Goal: Task Accomplishment & Management: Use online tool/utility

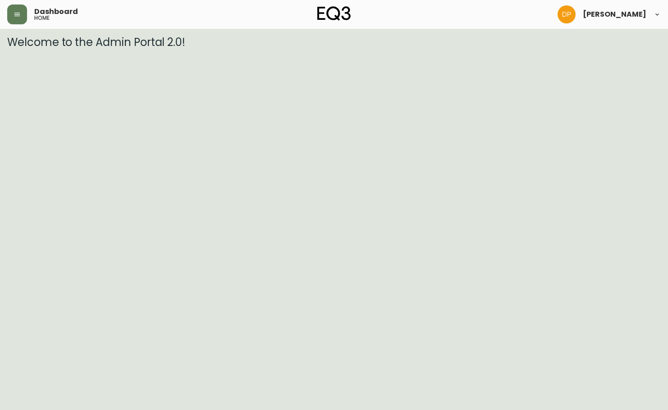
drag, startPoint x: 24, startPoint y: 22, endPoint x: 0, endPoint y: 13, distance: 25.5
click at [0, 13] on header "Dashboard home Danielle Pico" at bounding box center [334, 14] width 668 height 29
click at [19, 14] on icon "button" at bounding box center [17, 14] width 7 height 7
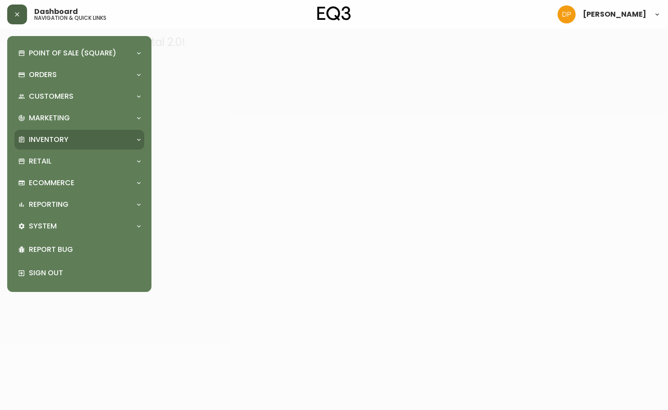
click at [86, 136] on div "Inventory" at bounding box center [75, 140] width 114 height 10
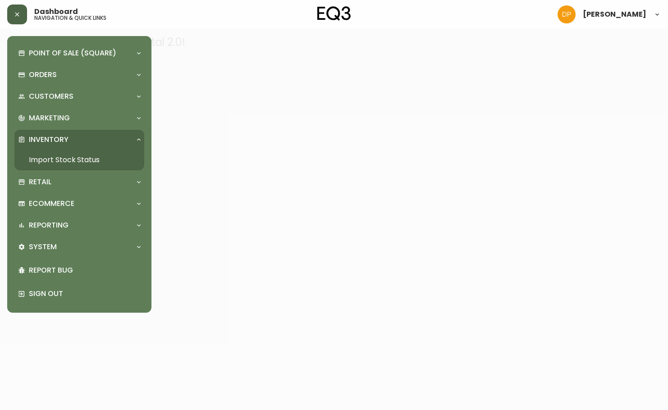
click at [111, 159] on link "Import Stock Status" at bounding box center [79, 160] width 130 height 21
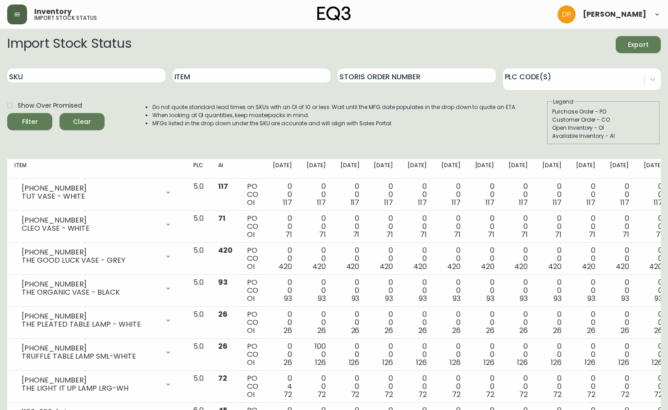
click at [89, 53] on form "Import Stock Status Export SKU Item Storis Order Number PLC Code(s) Show Over P…" at bounding box center [334, 90] width 654 height 109
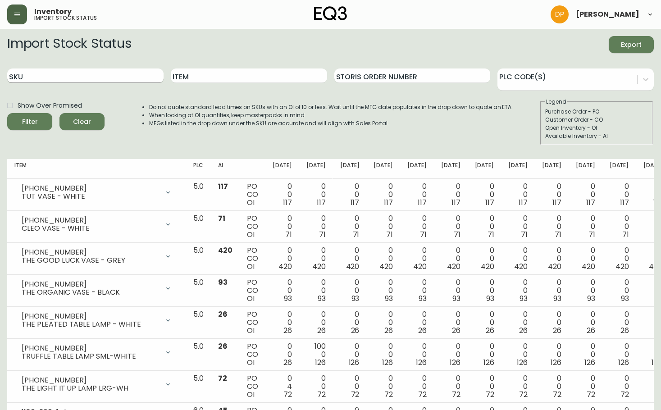
click at [88, 75] on input "SKU" at bounding box center [85, 76] width 156 height 14
paste input "3190-266-01"
click at [40, 129] on button "Filter" at bounding box center [29, 121] width 45 height 17
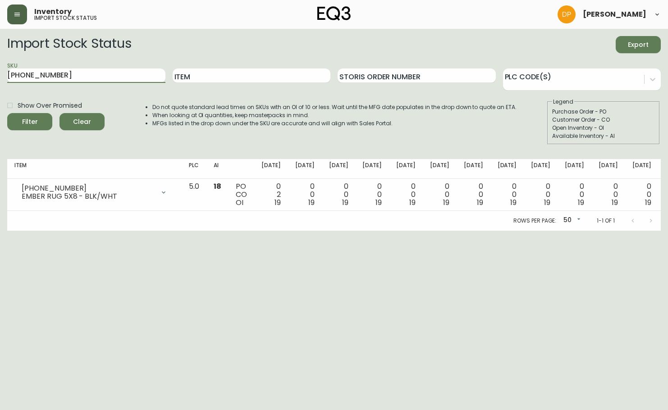
drag, startPoint x: 83, startPoint y: 72, endPoint x: 0, endPoint y: 76, distance: 82.2
click at [0, 76] on main "Import Stock Status Export SKU 3190-266-01 Item Storis Order Number PLC Code(s)…" at bounding box center [334, 130] width 668 height 202
paste input "80-247-1-A"
click at [30, 122] on icon "submit" at bounding box center [26, 120] width 9 height 9
drag, startPoint x: 61, startPoint y: 75, endPoint x: 0, endPoint y: 75, distance: 60.4
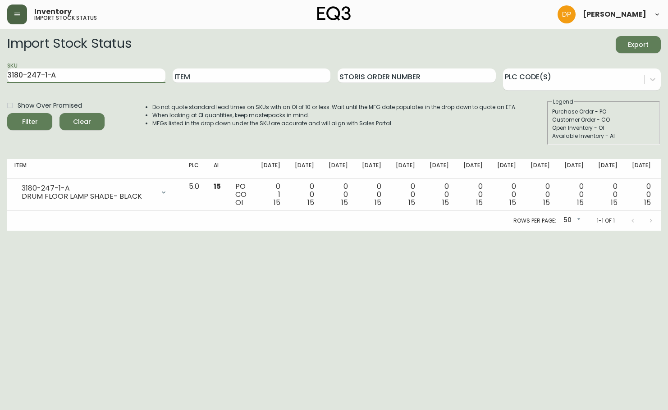
click at [0, 75] on main "Import Stock Status Export SKU 3180-247-1-A Item Storis Order Number PLC Code(s…" at bounding box center [334, 130] width 668 height 202
paste input "B"
click at [45, 121] on button "Filter" at bounding box center [29, 121] width 45 height 17
drag, startPoint x: 66, startPoint y: 79, endPoint x: 0, endPoint y: 83, distance: 65.5
click at [0, 83] on main "Import Stock Status Export SKU 3180-247-1-B Item Storis Order Number PLC Code(s…" at bounding box center [334, 130] width 668 height 202
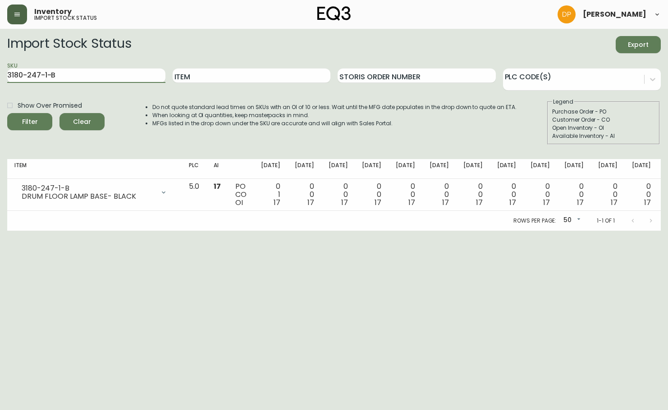
paste input "525-7"
type input "3180-525-7"
click at [41, 129] on button "Filter" at bounding box center [29, 121] width 45 height 17
